Goal: Find specific page/section: Find specific page/section

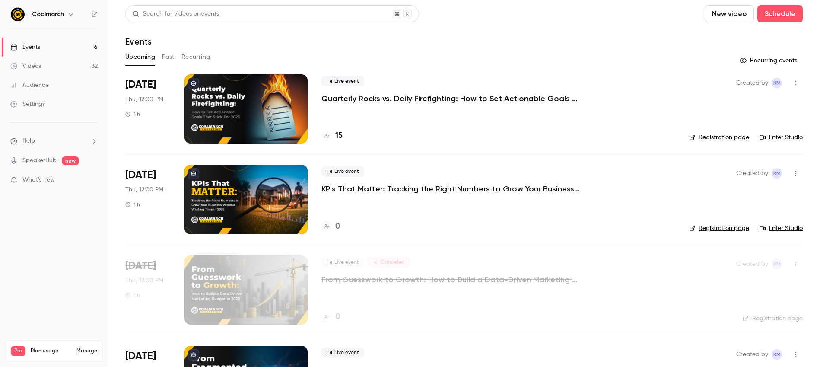
click at [449, 46] on div "Events" at bounding box center [463, 41] width 677 height 10
